Goal: Navigation & Orientation: Find specific page/section

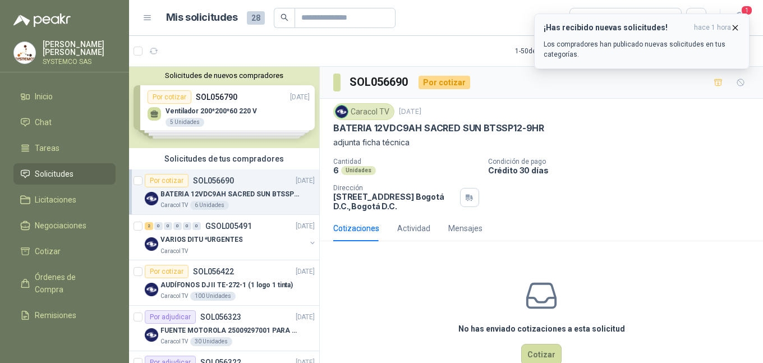
click at [599, 40] on p "Los compradores han publicado nuevas solicitudes en tus categorías." at bounding box center [641, 49] width 196 height 20
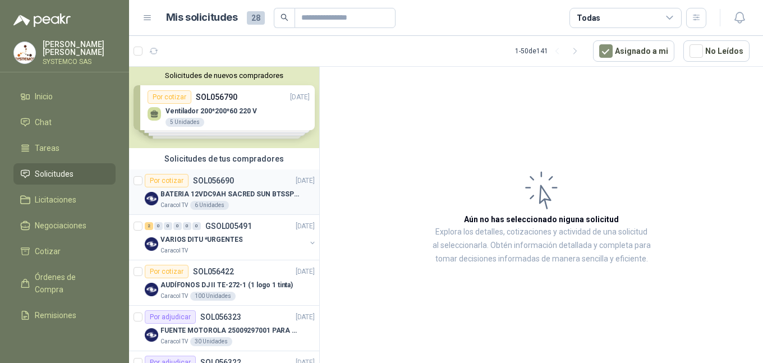
click at [240, 201] on div "Caracol TV 6 Unidades" at bounding box center [237, 205] width 154 height 9
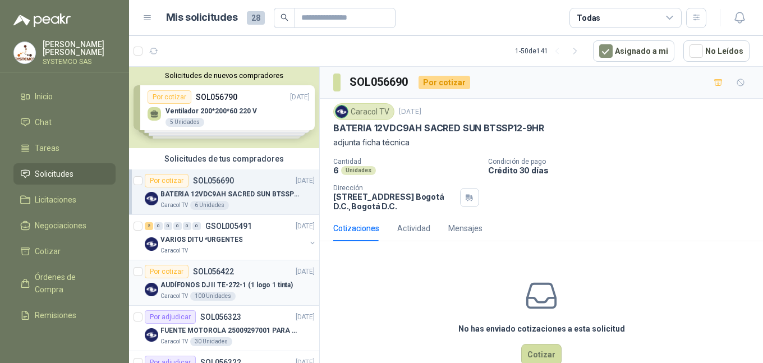
click at [278, 286] on p "AUDÍFONOS DJ II TE-272-1 (1 logo 1 tinta)" at bounding box center [226, 285] width 132 height 11
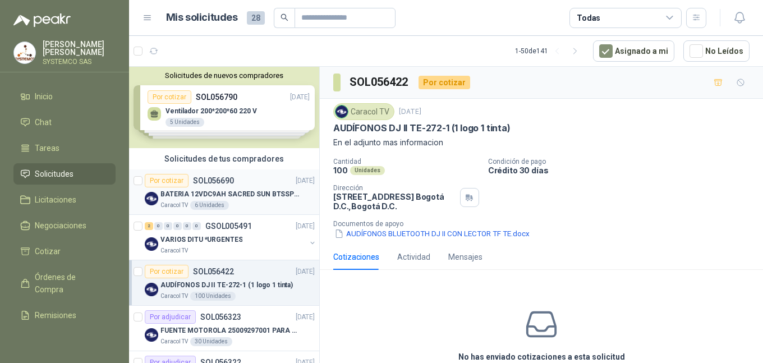
click at [251, 186] on div "Por cotizar SOL056690 [DATE]" at bounding box center [230, 180] width 170 height 13
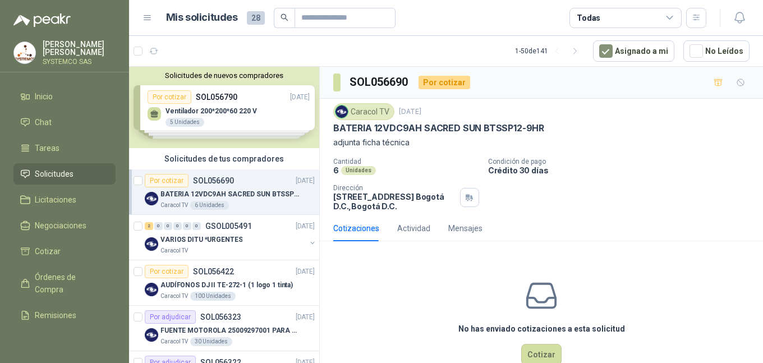
click at [61, 53] on p "[PERSON_NAME] [PERSON_NAME]" at bounding box center [79, 48] width 73 height 16
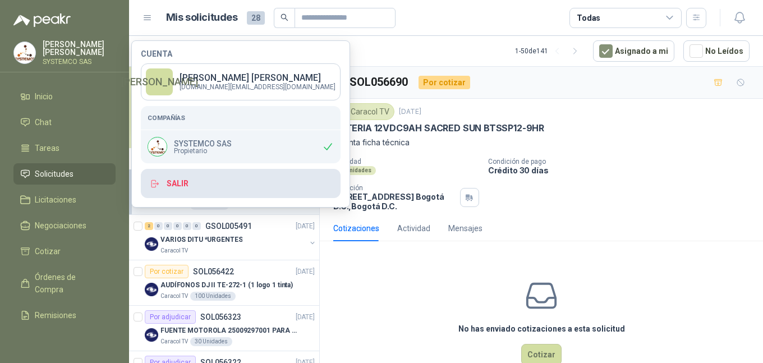
click at [198, 179] on button "Salir" at bounding box center [241, 183] width 200 height 29
